Goal: Information Seeking & Learning: Find specific fact

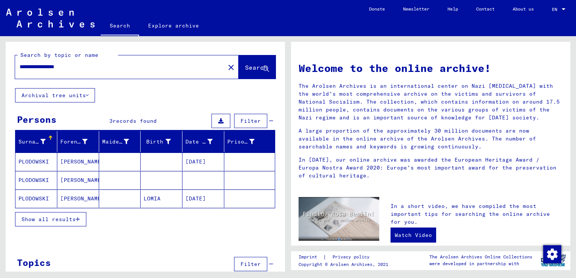
click at [77, 163] on mat-cell "[PERSON_NAME]" at bounding box center [78, 162] width 42 height 18
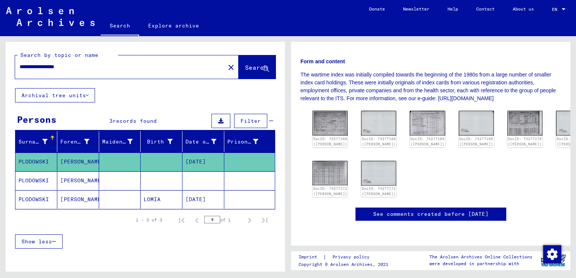
scroll to position [226, 0]
click at [74, 183] on mat-cell "[PERSON_NAME]" at bounding box center [78, 181] width 42 height 18
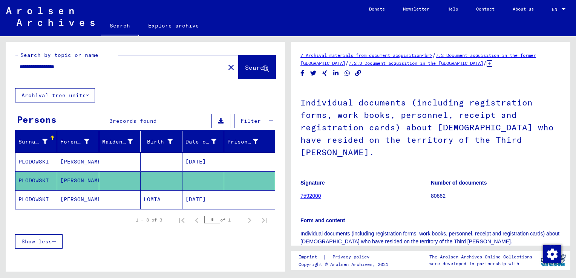
click at [74, 181] on mat-cell "[PERSON_NAME]" at bounding box center [78, 181] width 42 height 18
click at [368, 182] on figure "Signature 7592000" at bounding box center [366, 191] width 130 height 34
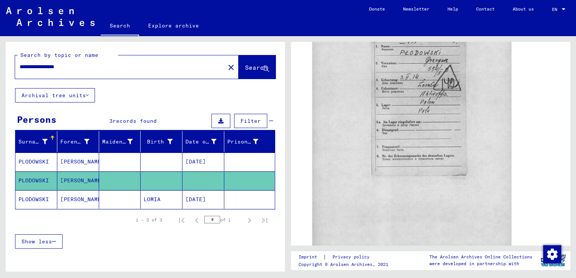
scroll to position [339, 0]
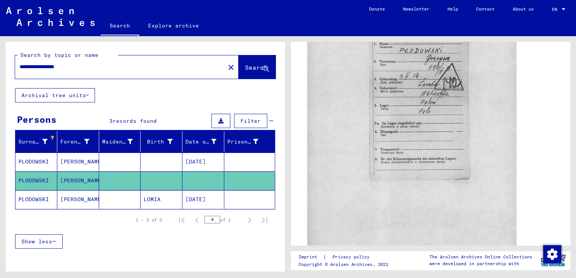
click at [361, 183] on img at bounding box center [412, 109] width 209 height 296
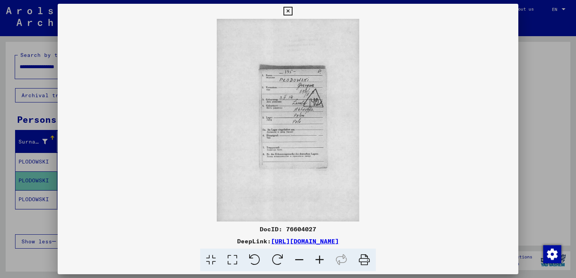
click at [361, 183] on img at bounding box center [288, 120] width 461 height 203
click at [364, 259] on icon at bounding box center [364, 260] width 23 height 23
click at [319, 259] on icon at bounding box center [320, 260] width 20 height 23
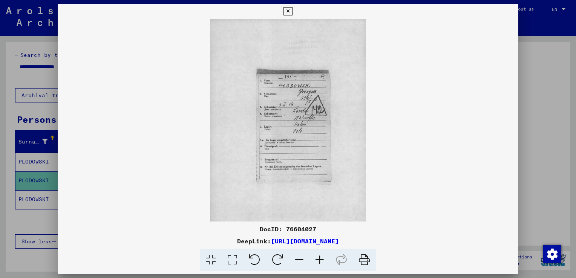
click at [321, 260] on icon at bounding box center [320, 260] width 20 height 23
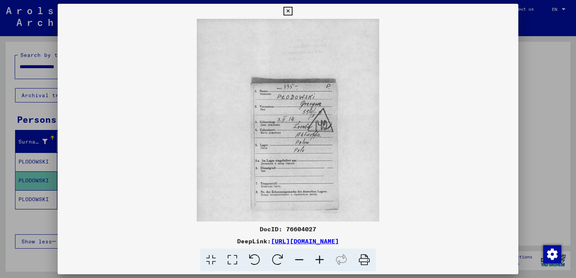
click at [321, 260] on icon at bounding box center [320, 260] width 20 height 23
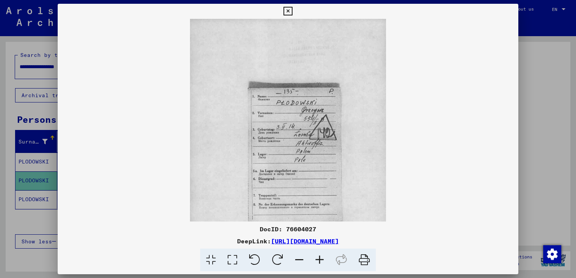
click at [320, 260] on icon at bounding box center [320, 260] width 20 height 23
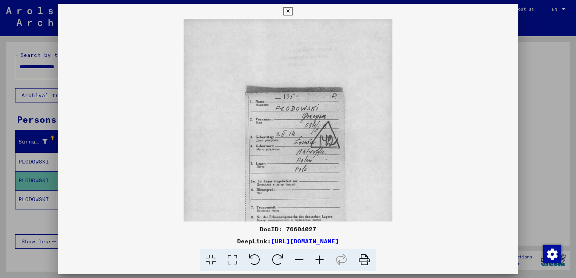
click at [320, 260] on icon at bounding box center [320, 260] width 20 height 23
click at [321, 260] on icon at bounding box center [320, 260] width 20 height 23
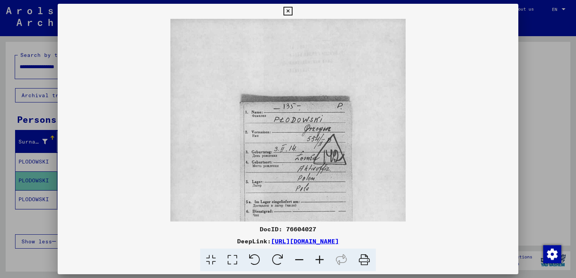
click at [321, 260] on icon at bounding box center [320, 260] width 20 height 23
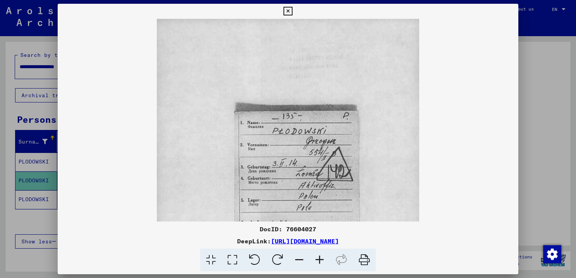
click at [321, 260] on icon at bounding box center [320, 260] width 20 height 23
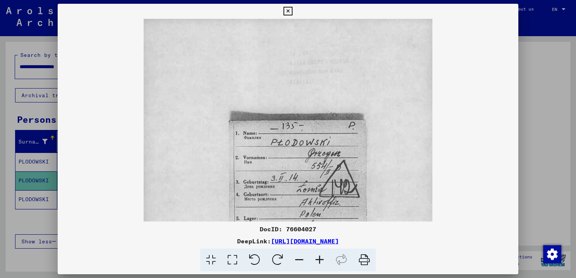
click at [321, 260] on icon at bounding box center [320, 260] width 20 height 23
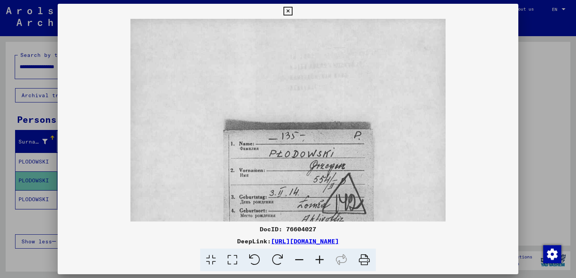
click at [321, 260] on icon at bounding box center [320, 260] width 20 height 23
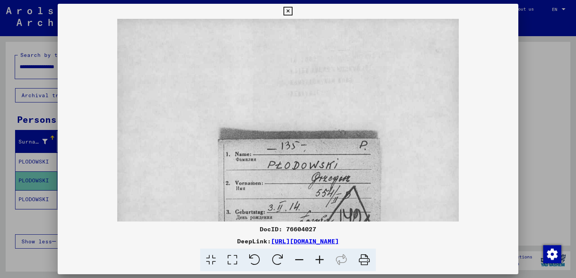
click at [321, 260] on icon at bounding box center [320, 260] width 20 height 23
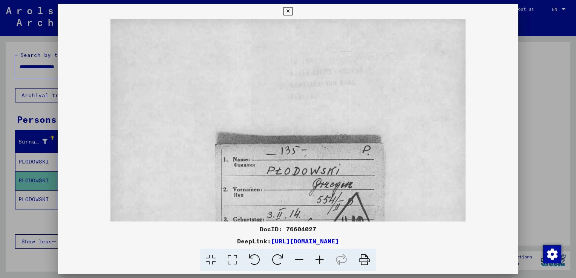
click at [321, 260] on icon at bounding box center [320, 260] width 20 height 23
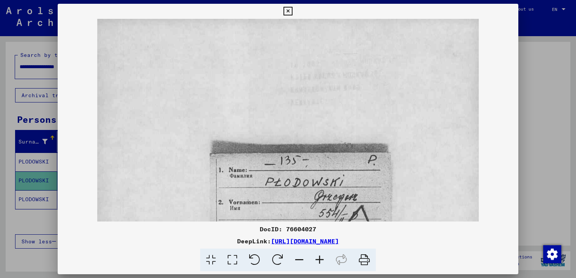
click at [298, 259] on icon at bounding box center [299, 260] width 20 height 23
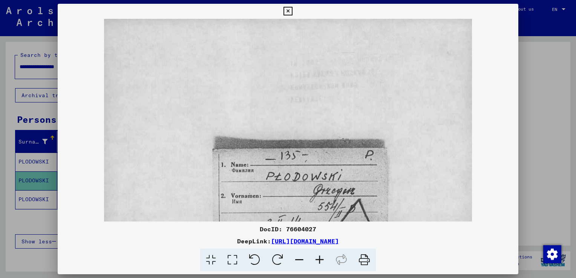
click at [298, 259] on icon at bounding box center [299, 260] width 20 height 23
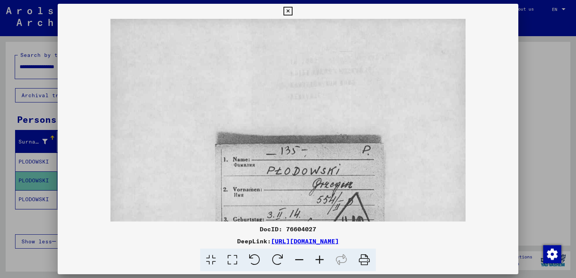
click at [298, 259] on icon at bounding box center [299, 260] width 20 height 23
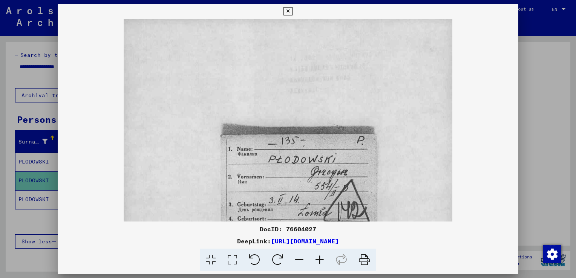
click at [298, 259] on icon at bounding box center [299, 260] width 20 height 23
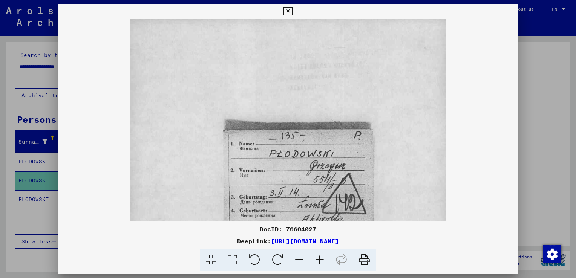
click at [298, 258] on icon at bounding box center [299, 260] width 20 height 23
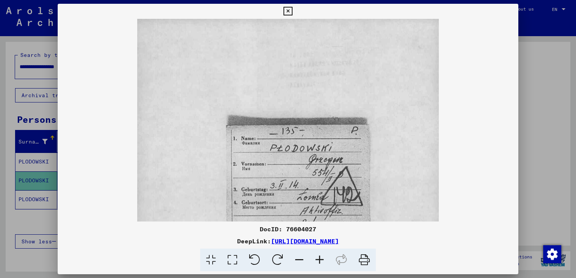
click at [298, 256] on icon at bounding box center [299, 260] width 20 height 23
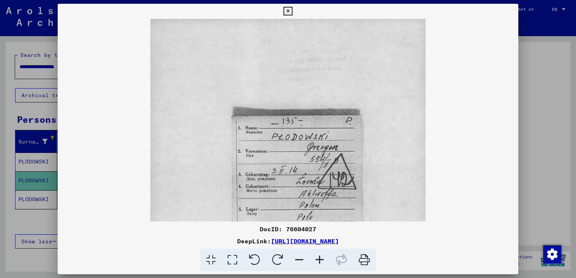
click at [298, 256] on icon at bounding box center [299, 260] width 20 height 23
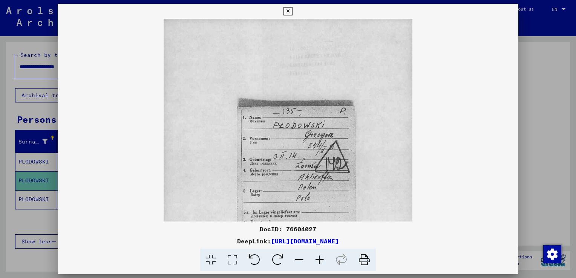
click at [298, 256] on icon at bounding box center [299, 260] width 20 height 23
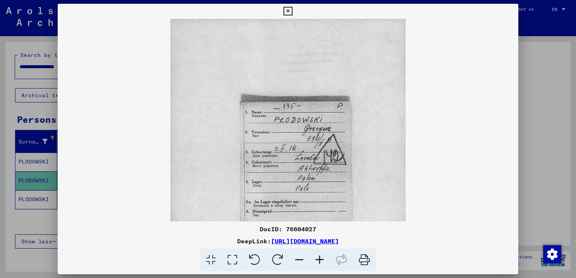
click at [298, 256] on icon at bounding box center [299, 260] width 20 height 23
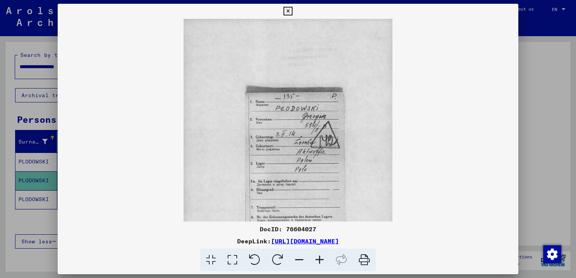
click at [298, 256] on icon at bounding box center [299, 260] width 20 height 23
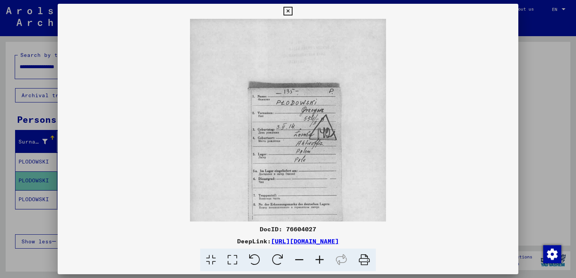
click at [298, 256] on icon at bounding box center [299, 260] width 20 height 23
click at [299, 256] on icon at bounding box center [299, 260] width 20 height 23
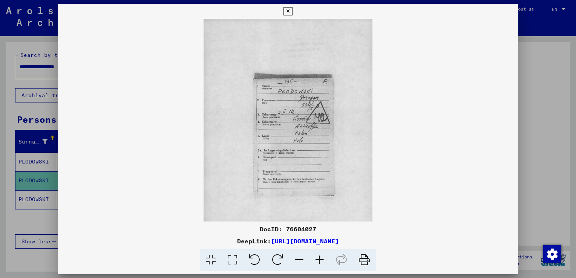
click at [299, 256] on icon at bounding box center [299, 260] width 20 height 23
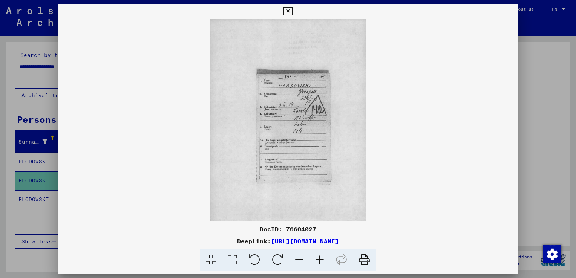
click at [299, 255] on icon at bounding box center [299, 260] width 20 height 23
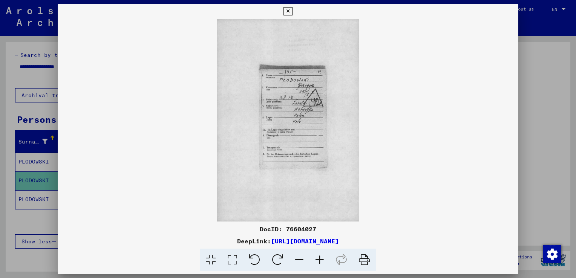
click at [321, 260] on icon at bounding box center [320, 260] width 20 height 23
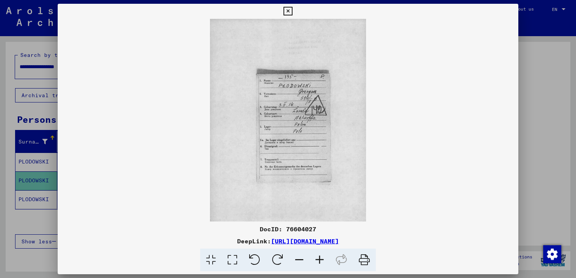
click at [319, 257] on icon at bounding box center [320, 260] width 20 height 23
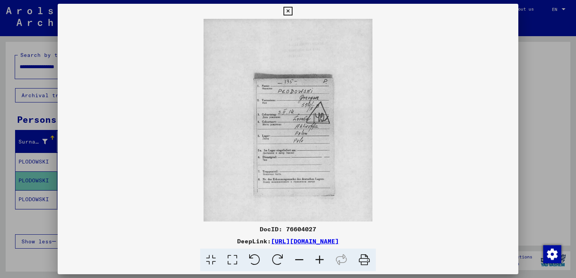
click at [319, 257] on icon at bounding box center [320, 260] width 20 height 23
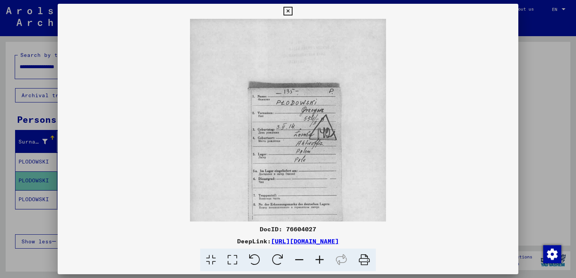
click at [319, 257] on icon at bounding box center [320, 260] width 20 height 23
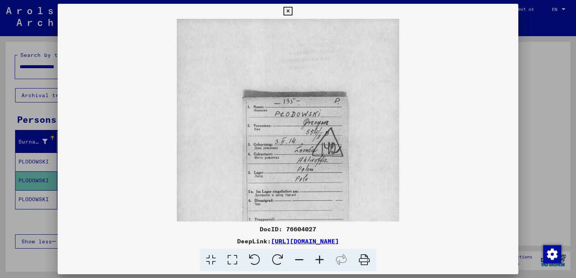
click at [319, 257] on icon at bounding box center [320, 260] width 20 height 23
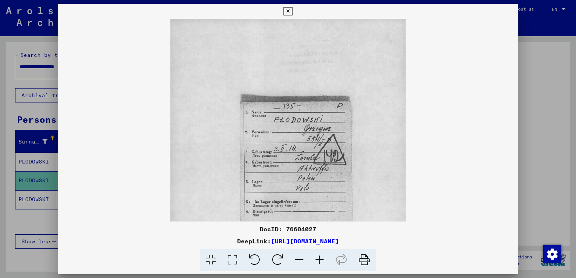
click at [319, 257] on icon at bounding box center [320, 260] width 20 height 23
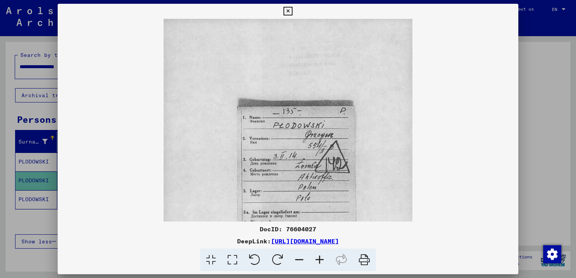
click at [319, 257] on icon at bounding box center [320, 260] width 20 height 23
click at [320, 257] on icon at bounding box center [320, 260] width 20 height 23
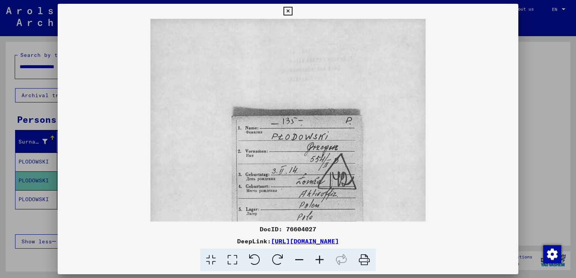
click at [320, 257] on icon at bounding box center [320, 260] width 20 height 23
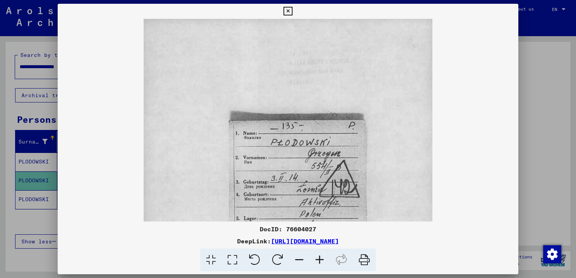
click at [320, 257] on icon at bounding box center [320, 260] width 20 height 23
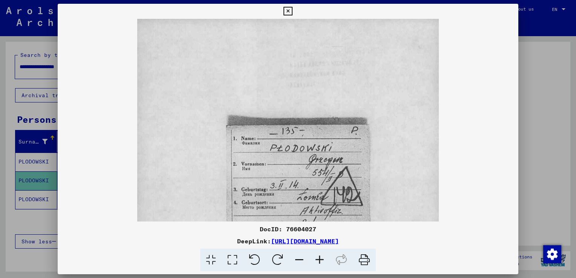
click at [320, 257] on icon at bounding box center [320, 260] width 20 height 23
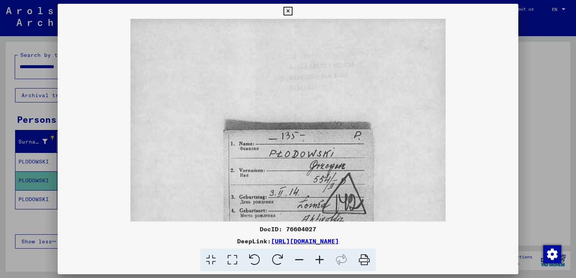
drag, startPoint x: 321, startPoint y: 256, endPoint x: 253, endPoint y: 212, distance: 80.1
click at [321, 256] on icon at bounding box center [320, 260] width 20 height 23
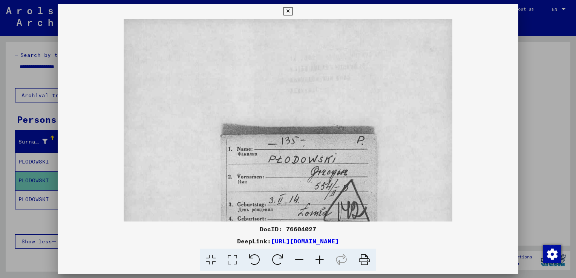
click at [302, 261] on icon at bounding box center [299, 260] width 20 height 23
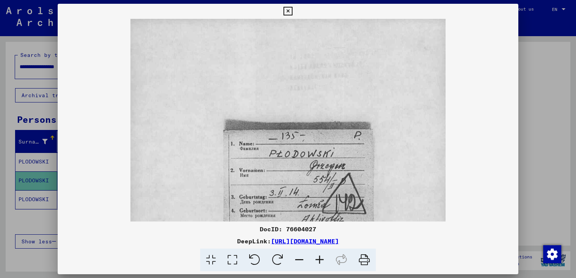
click at [301, 261] on icon at bounding box center [299, 260] width 20 height 23
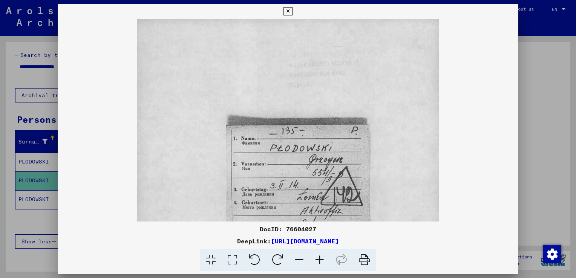
click at [301, 261] on icon at bounding box center [299, 260] width 20 height 23
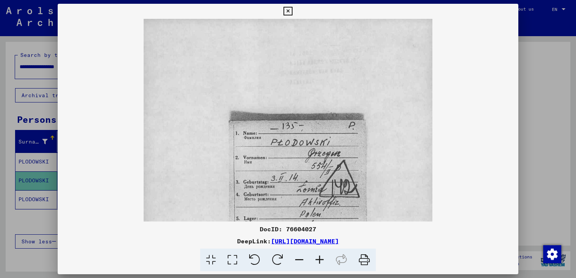
click at [301, 261] on icon at bounding box center [299, 260] width 20 height 23
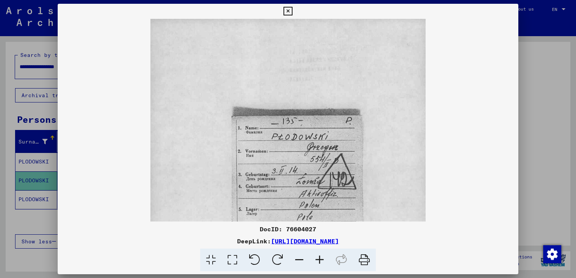
click at [301, 261] on icon at bounding box center [299, 260] width 20 height 23
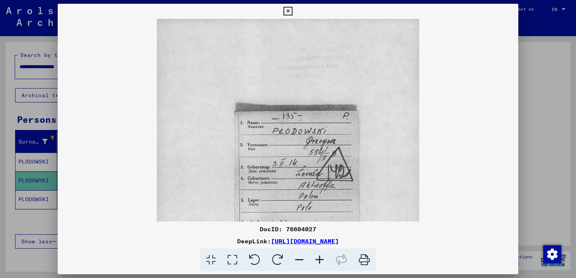
click at [301, 261] on icon at bounding box center [299, 260] width 20 height 23
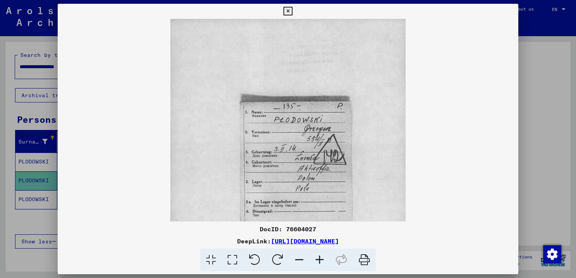
click at [301, 261] on icon at bounding box center [299, 260] width 20 height 23
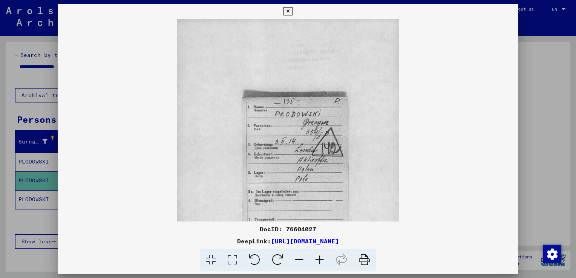
click at [301, 261] on icon at bounding box center [299, 260] width 20 height 23
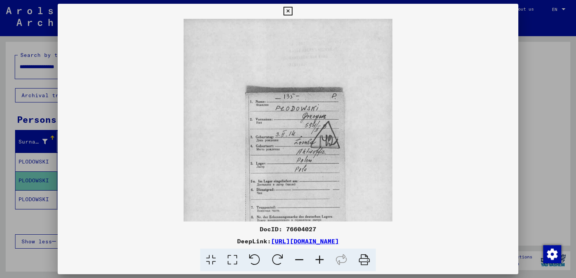
click at [301, 261] on icon at bounding box center [299, 260] width 20 height 23
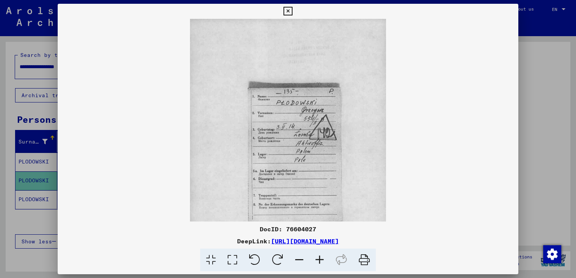
click at [301, 261] on icon at bounding box center [299, 260] width 20 height 23
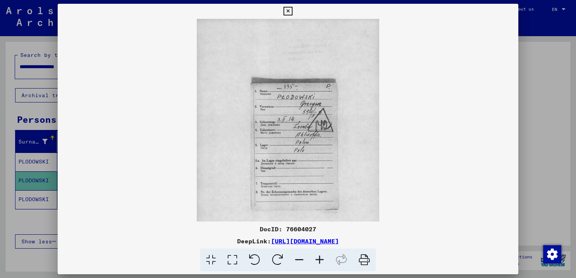
click at [301, 260] on icon at bounding box center [299, 260] width 20 height 23
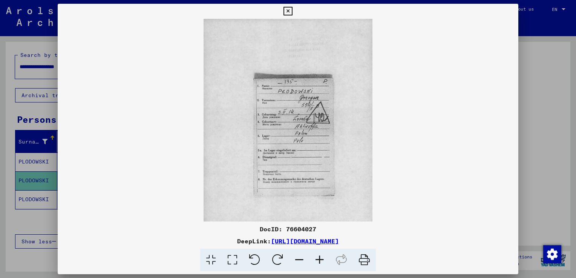
click at [301, 260] on icon at bounding box center [299, 260] width 20 height 23
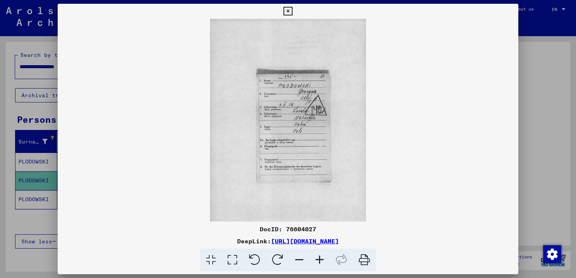
click at [301, 260] on icon at bounding box center [299, 260] width 20 height 23
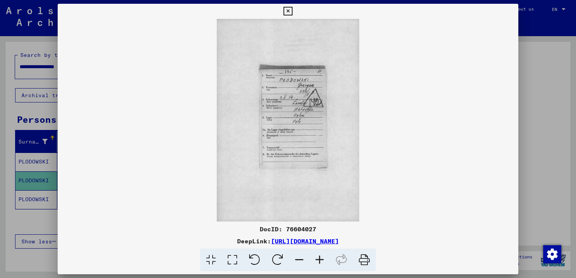
click at [301, 261] on icon at bounding box center [299, 260] width 20 height 23
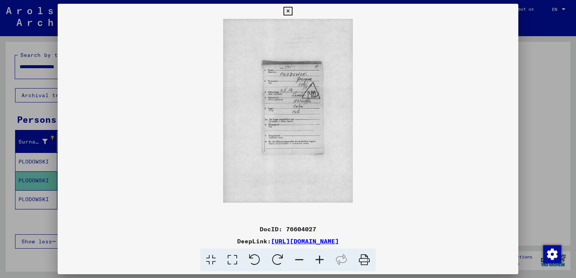
click at [301, 261] on icon at bounding box center [299, 260] width 20 height 23
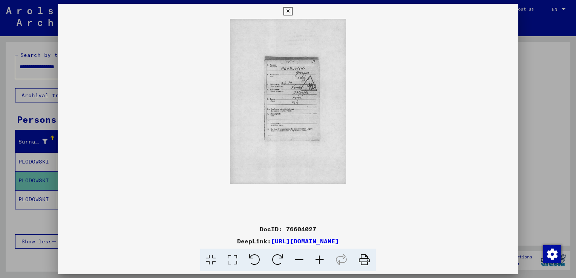
click at [288, 14] on icon at bounding box center [288, 11] width 9 height 9
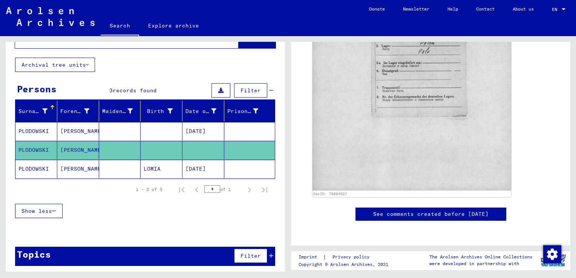
scroll to position [405, 0]
click at [27, 167] on mat-cell "PLODOWSKI" at bounding box center [36, 169] width 42 height 18
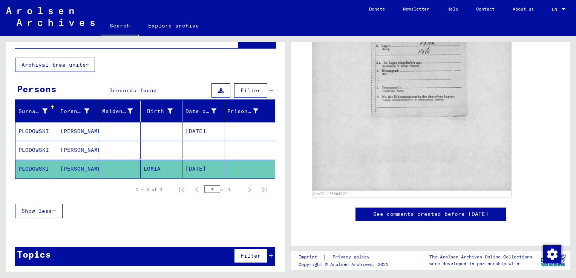
click at [27, 167] on mat-cell "PLODOWSKI" at bounding box center [36, 169] width 42 height 18
drag, startPoint x: 27, startPoint y: 167, endPoint x: 57, endPoint y: 172, distance: 30.9
click at [57, 172] on mat-cell "[PERSON_NAME]" at bounding box center [78, 169] width 42 height 18
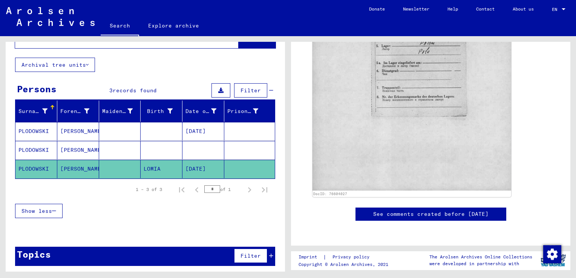
drag, startPoint x: 57, startPoint y: 172, endPoint x: 53, endPoint y: 172, distance: 4.5
click at [53, 172] on mat-cell "PLODOWSKI" at bounding box center [36, 169] width 42 height 18
click at [108, 168] on mat-cell at bounding box center [120, 169] width 42 height 18
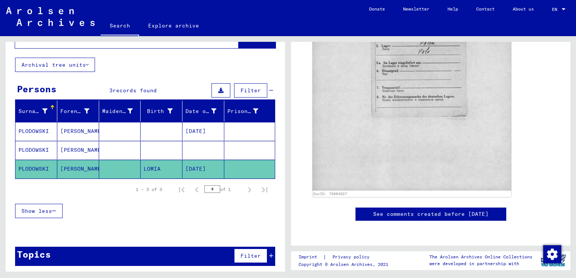
scroll to position [0, 0]
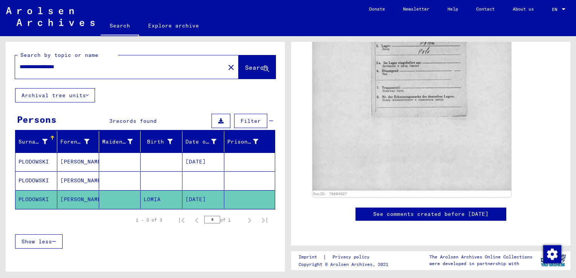
click at [107, 201] on mat-cell at bounding box center [120, 199] width 42 height 18
click at [147, 198] on mat-cell "LOMIA" at bounding box center [162, 199] width 42 height 18
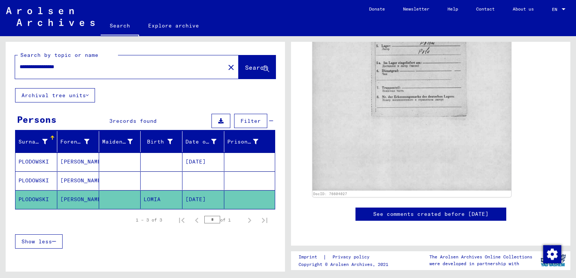
click at [44, 198] on mat-cell "PLODOWSKI" at bounding box center [36, 199] width 42 height 18
drag, startPoint x: 44, startPoint y: 198, endPoint x: 38, endPoint y: 161, distance: 37.7
click at [38, 161] on mat-cell "PLODOWSKI" at bounding box center [36, 162] width 42 height 18
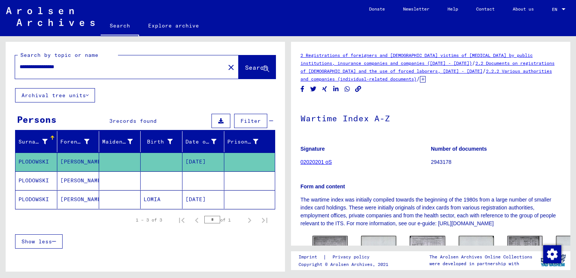
click at [37, 182] on mat-cell "PLODOWSKI" at bounding box center [36, 181] width 42 height 18
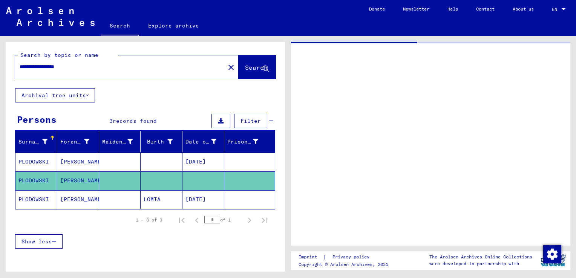
click at [37, 182] on mat-cell "PLODOWSKI" at bounding box center [36, 181] width 42 height 18
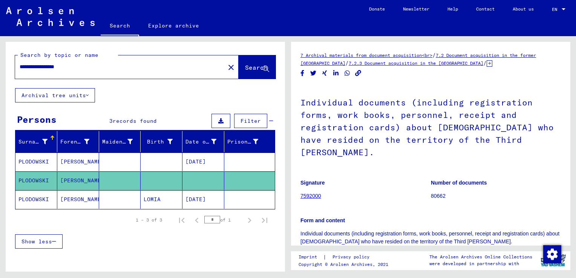
click at [36, 163] on mat-cell "PLODOWSKI" at bounding box center [36, 162] width 42 height 18
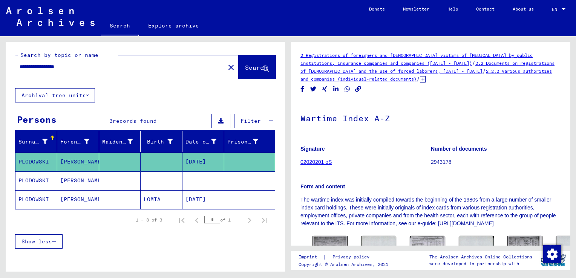
click at [37, 181] on mat-cell "PLODOWSKI" at bounding box center [36, 181] width 42 height 18
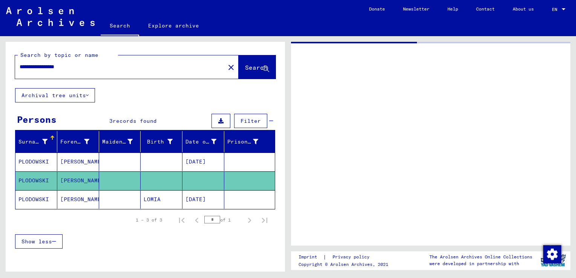
click at [37, 181] on mat-cell "PLODOWSKI" at bounding box center [36, 181] width 42 height 18
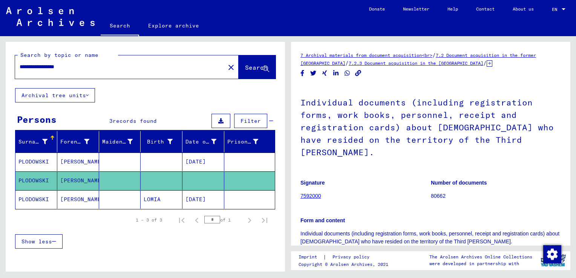
click at [507, 57] on link "7.2 Document acquisition in the former [GEOGRAPHIC_DATA]" at bounding box center [419, 59] width 236 height 14
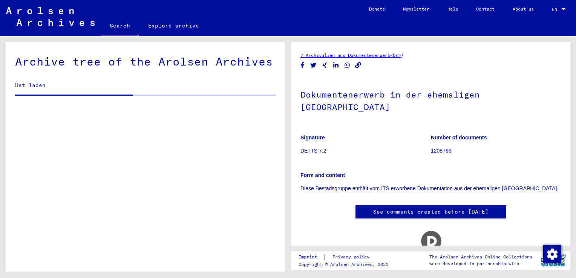
scroll to position [172, 0]
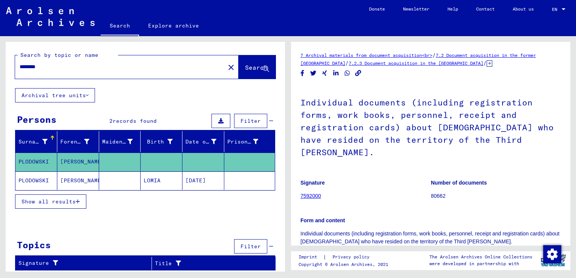
click at [41, 183] on mat-cell "PLODOWSKI" at bounding box center [36, 181] width 42 height 18
click at [41, 181] on mat-cell "PLODOWSKI" at bounding box center [36, 181] width 42 height 18
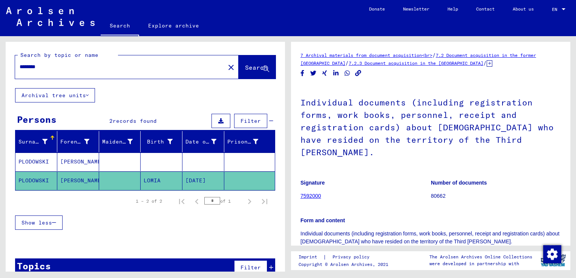
click at [41, 181] on mat-cell "PLODOWSKI" at bounding box center [36, 181] width 42 height 18
type input "**********"
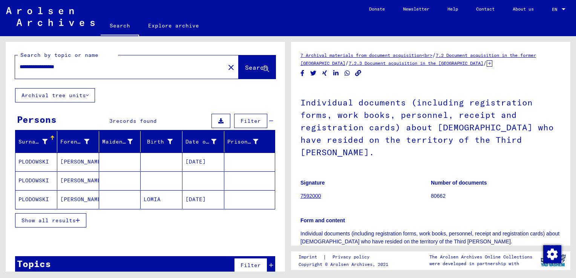
click at [37, 162] on mat-cell "PLODOWSKI" at bounding box center [36, 162] width 42 height 18
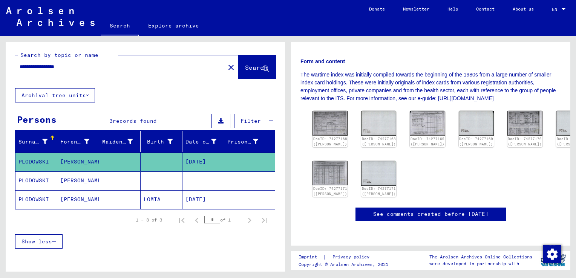
scroll to position [189, 0]
click at [452, 210] on link "See comments created before [DATE]" at bounding box center [430, 214] width 115 height 8
